Goal: Task Accomplishment & Management: Complete application form

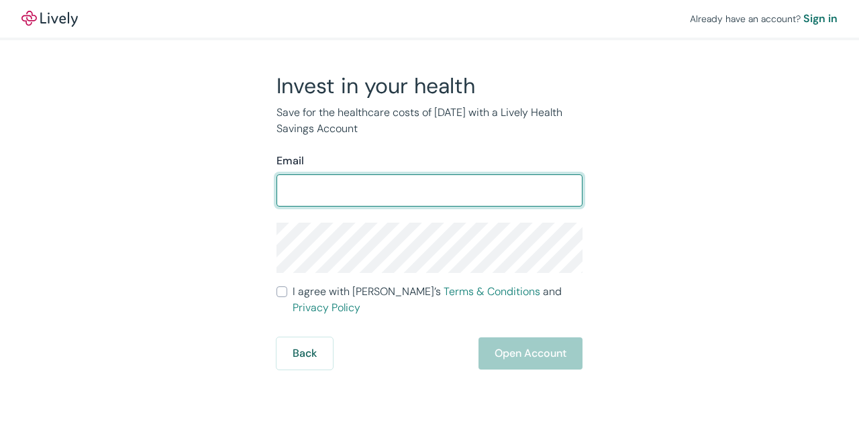
drag, startPoint x: 0, startPoint y: 0, endPoint x: 418, endPoint y: 193, distance: 460.1
click at [418, 193] on input "Email" at bounding box center [429, 190] width 306 height 27
type input "[EMAIL_ADDRESS][DOMAIN_NAME]"
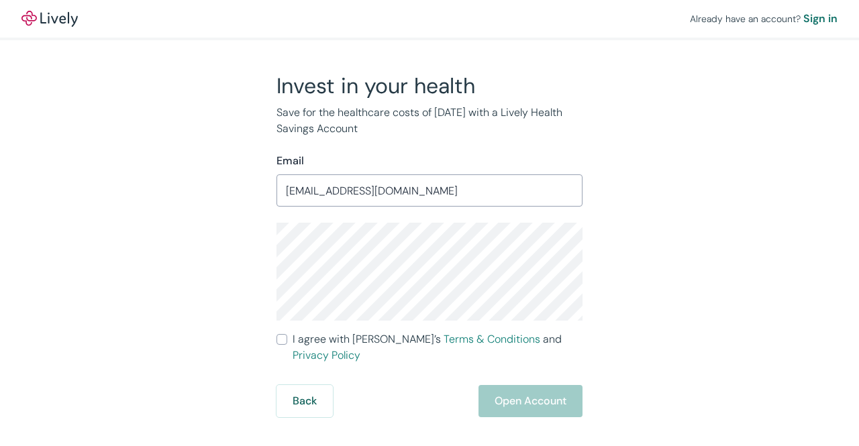
click at [658, 179] on div "Invest in your health Save for the healthcare costs of [DATE] with a Lively Hea…" at bounding box center [421, 244] width 644 height 345
click at [286, 346] on label "I agree with Lively’s Terms & Conditions and Privacy Policy" at bounding box center [429, 347] width 306 height 32
click at [286, 345] on input "I agree with Lively’s Terms & Conditions and Privacy Policy" at bounding box center [281, 339] width 11 height 11
checkbox input "true"
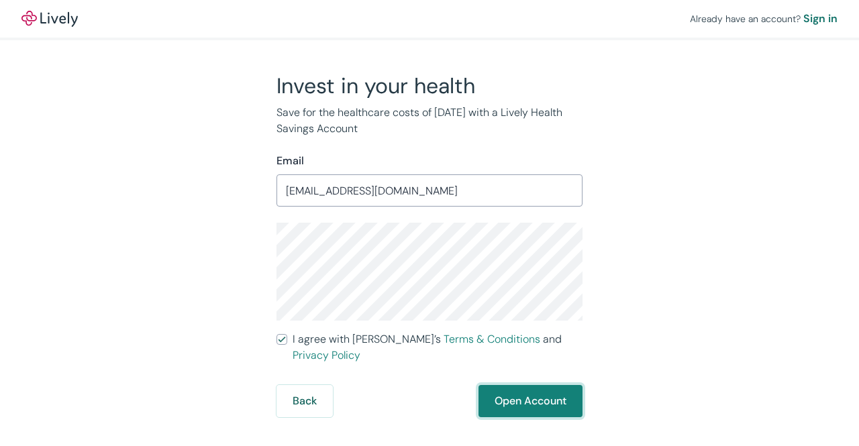
click at [532, 385] on button "Open Account" at bounding box center [530, 401] width 104 height 32
